Goal: Information Seeking & Learning: Find specific fact

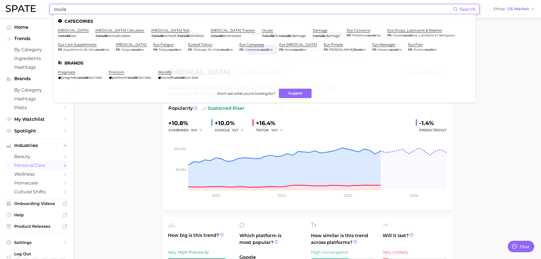
scroll to position [369, 0]
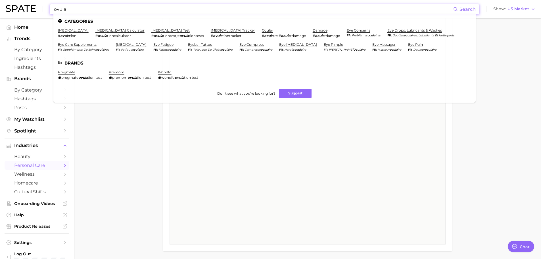
click at [100, 10] on input "ovula" at bounding box center [253, 9] width 400 height 10
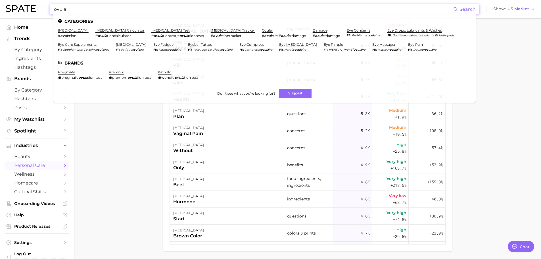
click at [100, 10] on input "ovula" at bounding box center [253, 9] width 400 height 10
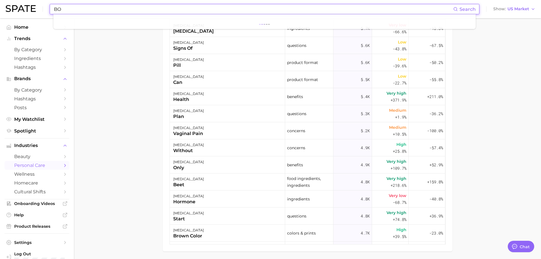
type input "B"
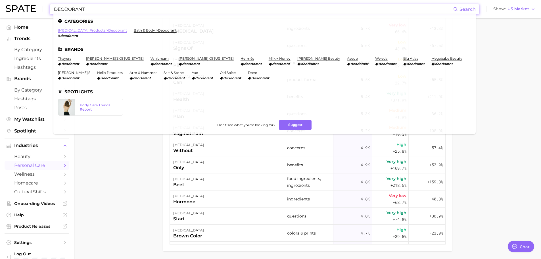
type input "DEODORANT"
click at [110, 30] on link "[MEDICAL_DATA] products > deodorant" at bounding box center [92, 30] width 69 height 4
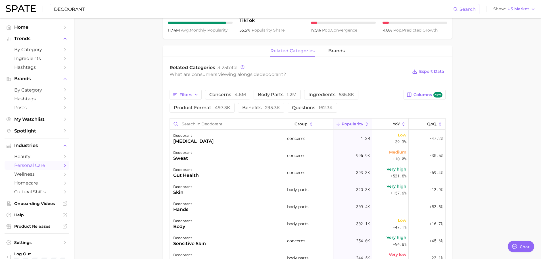
scroll to position [284, 0]
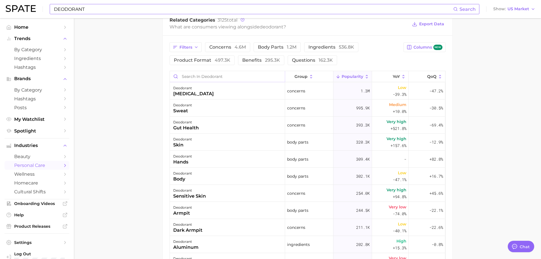
click at [205, 78] on input "Search in deodorant" at bounding box center [227, 76] width 115 height 11
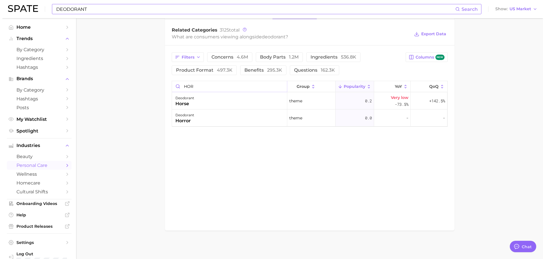
scroll to position [274, 0]
type input "HORM"
click at [207, 103] on div "deodorant hormonal" at bounding box center [227, 100] width 115 height 17
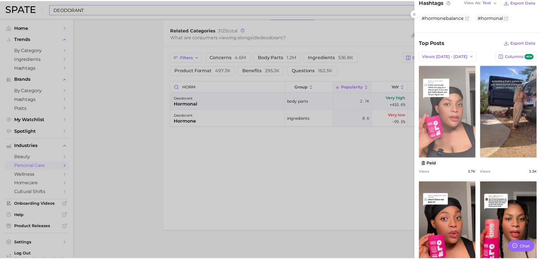
scroll to position [170, 0]
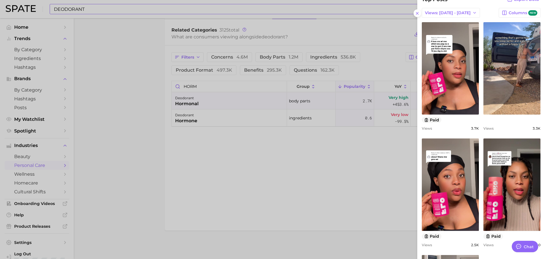
click at [252, 149] on div at bounding box center [272, 129] width 545 height 259
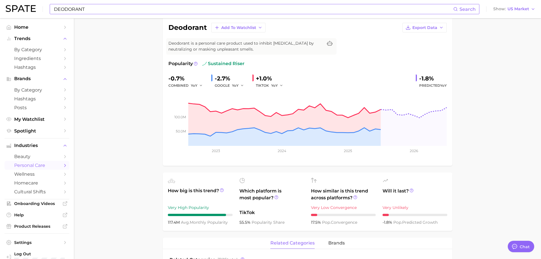
scroll to position [18, 0]
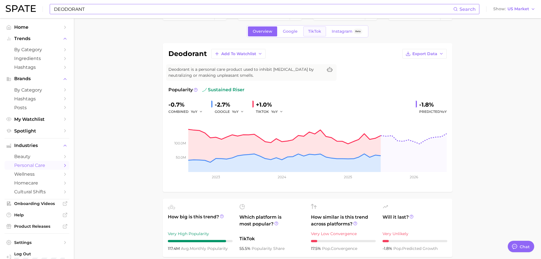
click at [323, 32] on link "TikTok" at bounding box center [314, 31] width 23 height 10
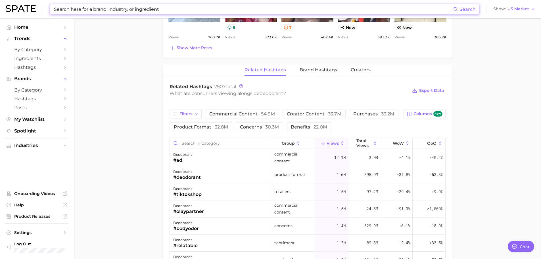
scroll to position [455, 0]
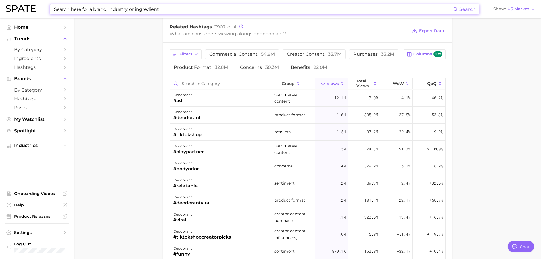
click at [222, 89] on input "Search in category" at bounding box center [221, 83] width 102 height 11
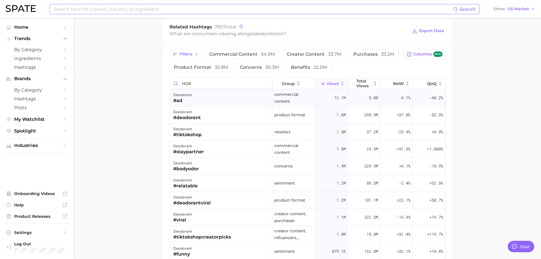
type input "HORM"
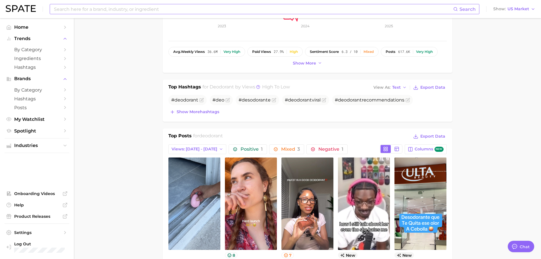
scroll to position [82, 0]
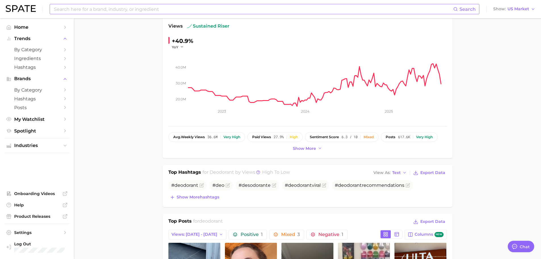
type input "DEODORANT"
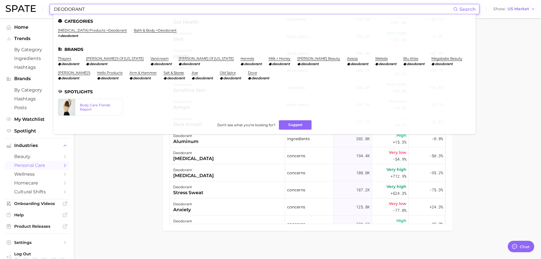
scroll to position [390, 0]
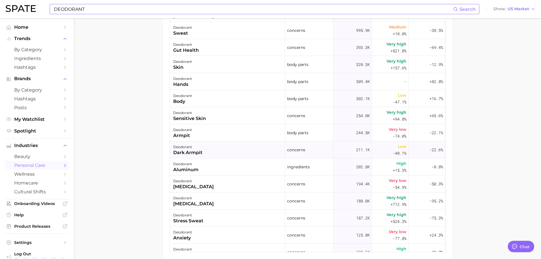
scroll to position [276, 0]
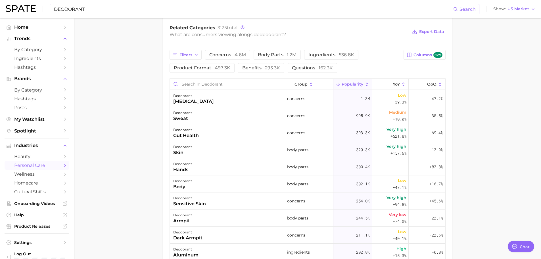
click at [203, 78] on div "Filters concerns 4.6m body parts 1.2m ingredients 536.8k product format 497.3k …" at bounding box center [308, 193] width 290 height 301
click at [201, 82] on input "Search in deodorant" at bounding box center [227, 84] width 115 height 11
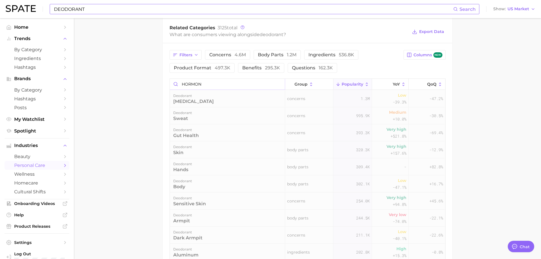
scroll to position [274, 0]
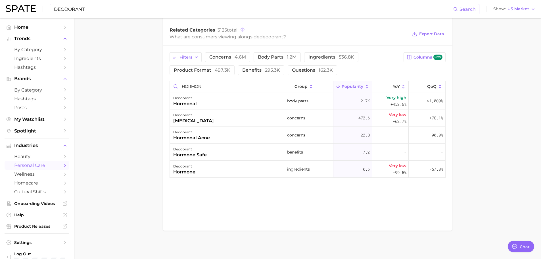
type input "HORMON"
